Goal: Task Accomplishment & Management: Use online tool/utility

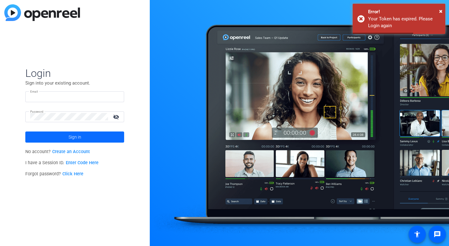
type input "[EMAIL_ADDRESS][DOMAIN_NAME]"
click at [63, 137] on span at bounding box center [74, 137] width 99 height 15
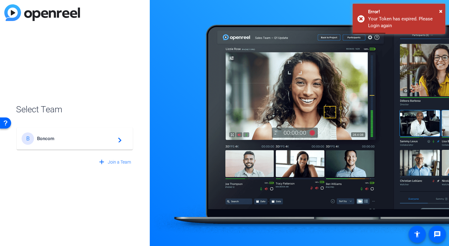
click at [62, 129] on mat-card-content "B Boncom navigate_next" at bounding box center [75, 139] width 116 height 22
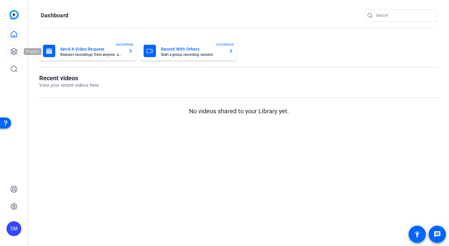
click at [13, 48] on icon at bounding box center [13, 51] width 7 height 7
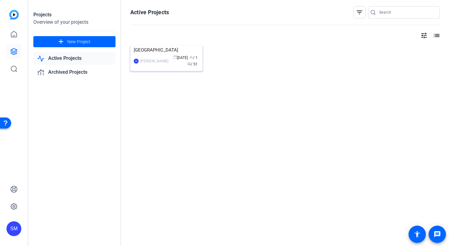
click at [149, 55] on div "[GEOGRAPHIC_DATA]" at bounding box center [166, 49] width 65 height 9
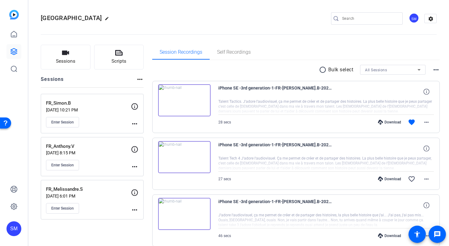
click at [111, 116] on div "FR_Simon.B [DATE] 10:21 PM Enter Session" at bounding box center [88, 114] width 85 height 28
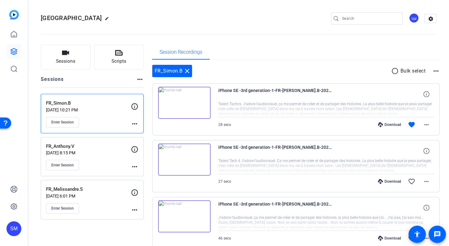
click at [103, 107] on p "[DATE] 10:21 PM" at bounding box center [88, 109] width 85 height 5
click at [93, 191] on p "FR_Melissandre.S" at bounding box center [88, 189] width 85 height 7
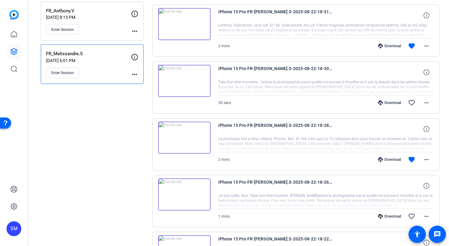
scroll to position [139, 0]
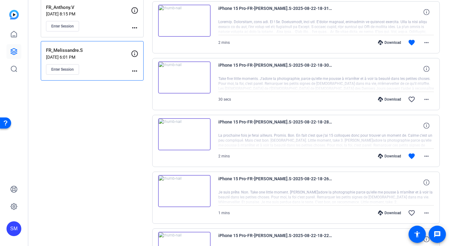
click at [105, 56] on p "[DATE] 6:01 PM" at bounding box center [88, 57] width 85 height 5
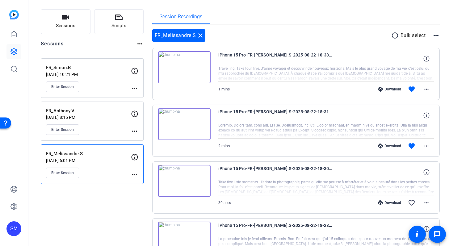
scroll to position [33, 0]
